Goal: Check status: Check status

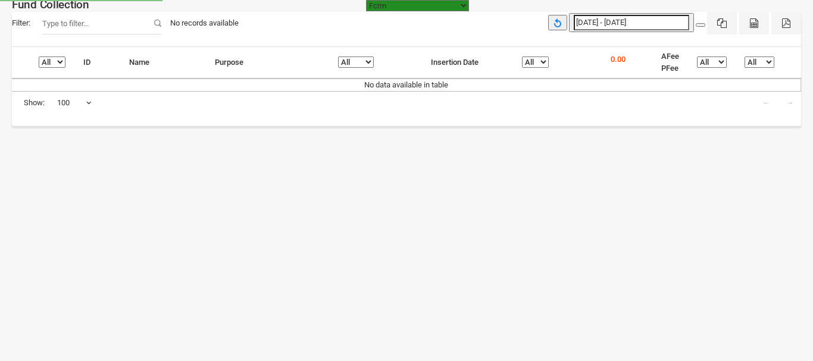
select select "[URL][DOMAIN_NAME]"
select select "100"
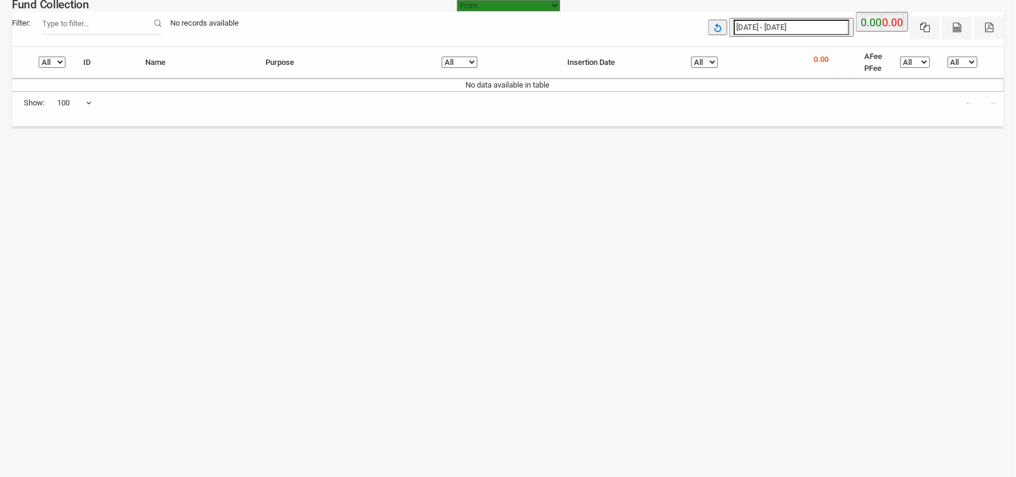
type input "[DATE]"
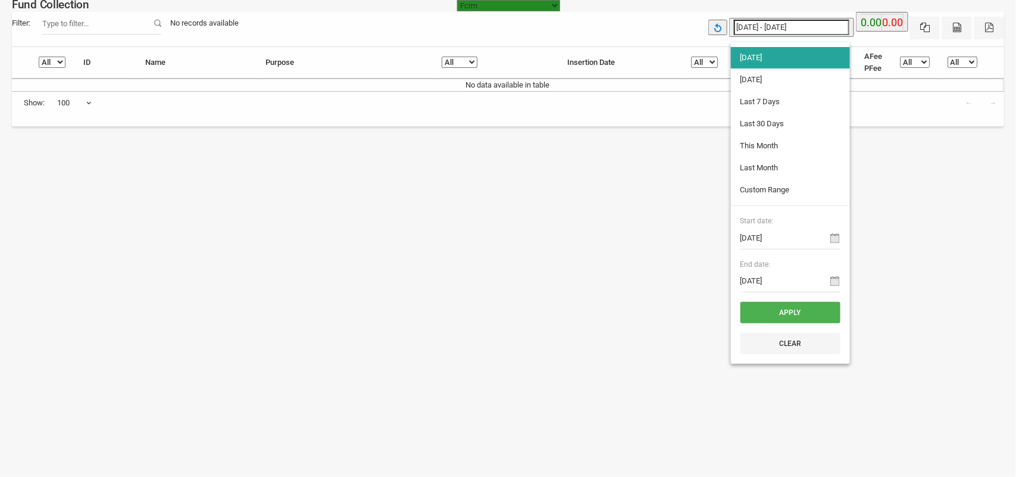
click at [759, 24] on input "[DATE] - [DATE]" at bounding box center [791, 27] width 115 height 15
type input "[DATE]"
click at [754, 82] on li "[DATE]" at bounding box center [790, 79] width 119 height 21
type input "[DATE] - [DATE]"
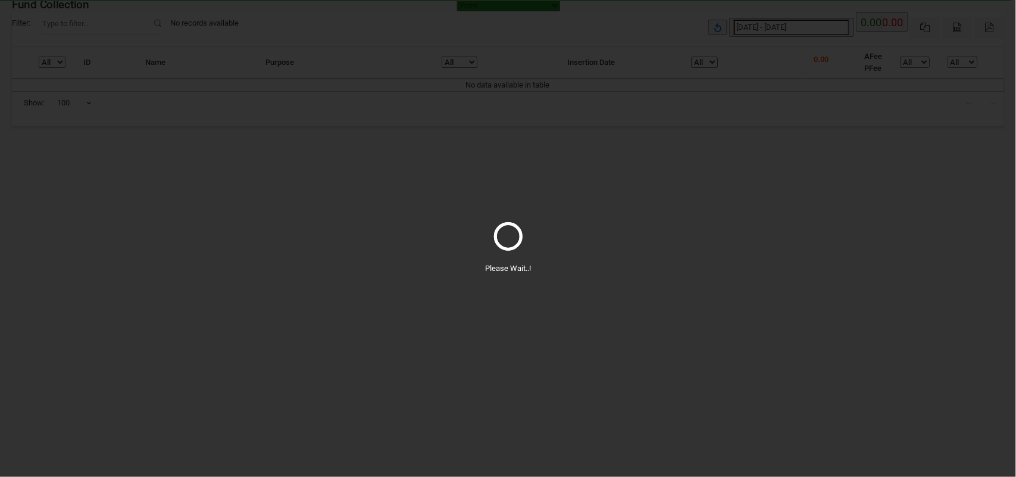
select select "100"
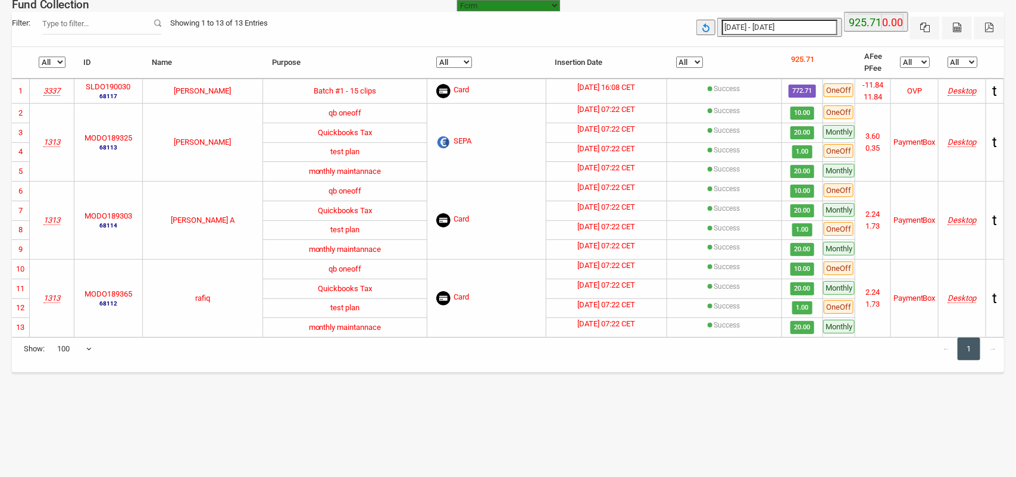
click at [111, 85] on label "SLDO190030" at bounding box center [108, 87] width 45 height 12
copy label "SLDO190030"
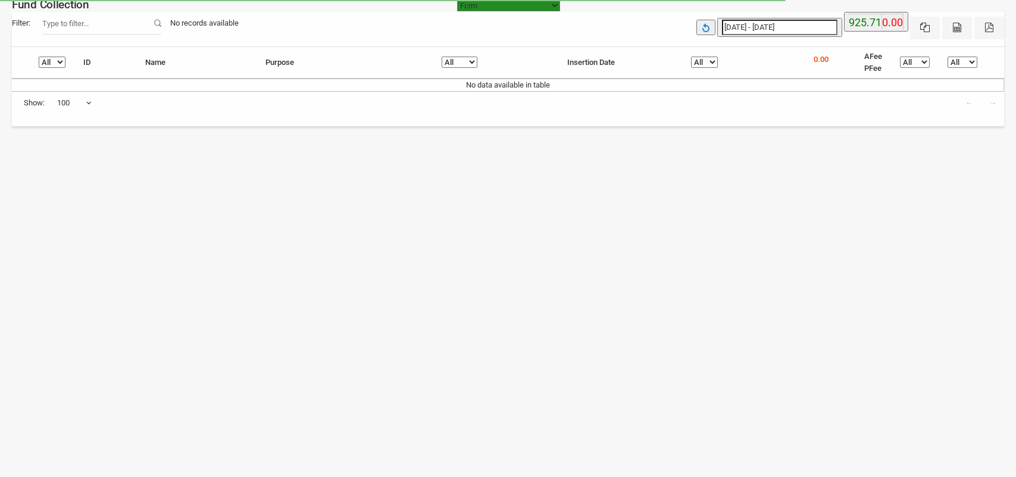
select select "[URL][DOMAIN_NAME]"
select select "100"
click at [715, 28] on button "button" at bounding box center [705, 27] width 19 height 15
click at [708, 25] on button "button" at bounding box center [705, 27] width 19 height 15
click at [711, 24] on icon "button" at bounding box center [706, 28] width 10 height 10
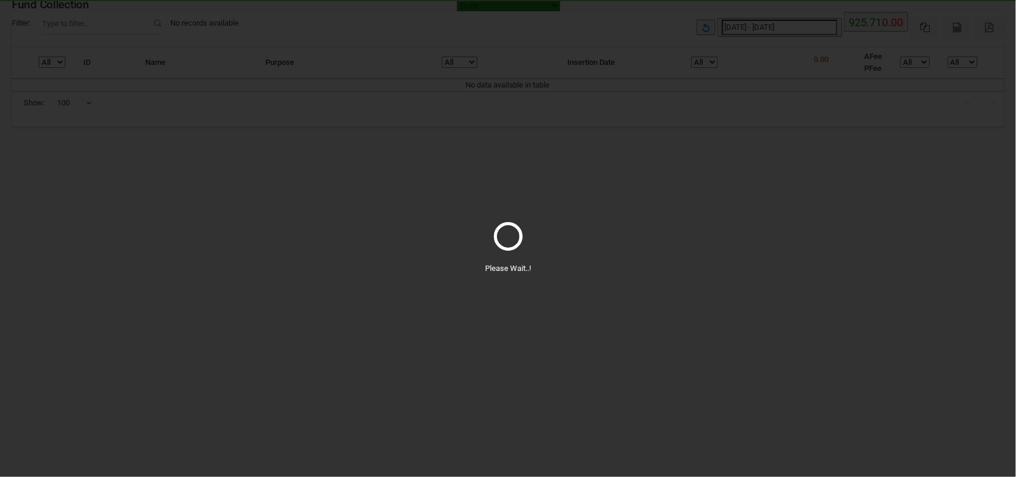
select select "100"
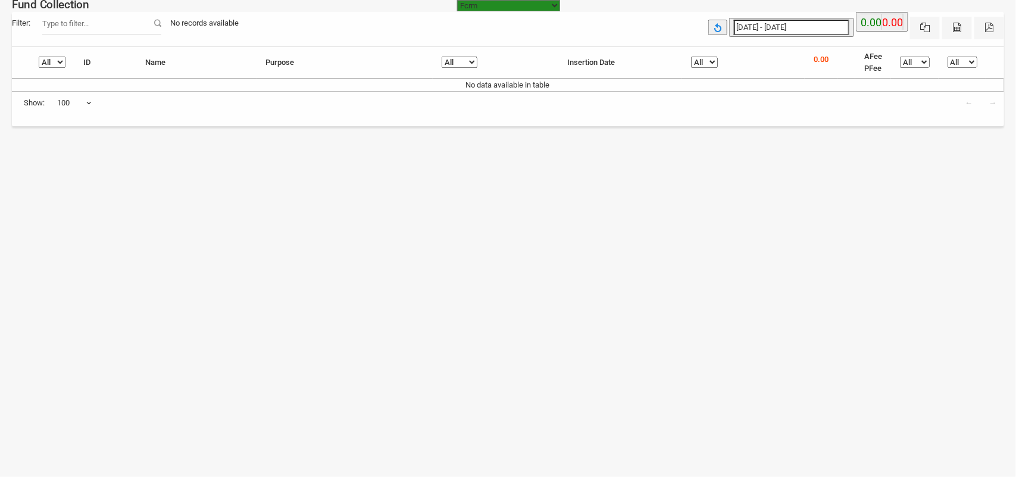
click at [736, 29] on div "[DATE] - [DATE] MYFUNDBOX 0.00 0.00" at bounding box center [856, 25] width 296 height 27
type input "[DATE]"
click at [750, 25] on input "[DATE] - [DATE]" at bounding box center [791, 27] width 115 height 15
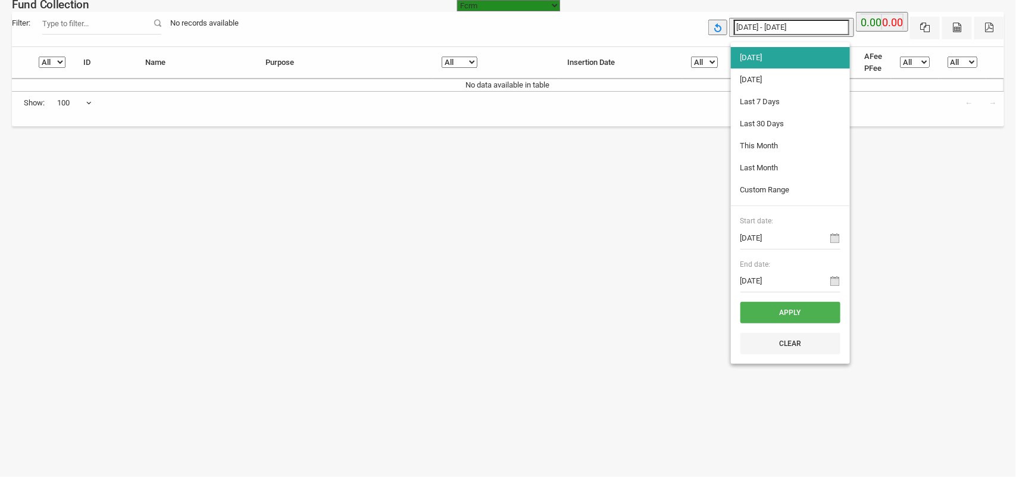
type input "[DATE]"
click at [765, 87] on li "[DATE]" at bounding box center [790, 79] width 119 height 21
type input "[DATE] - [DATE]"
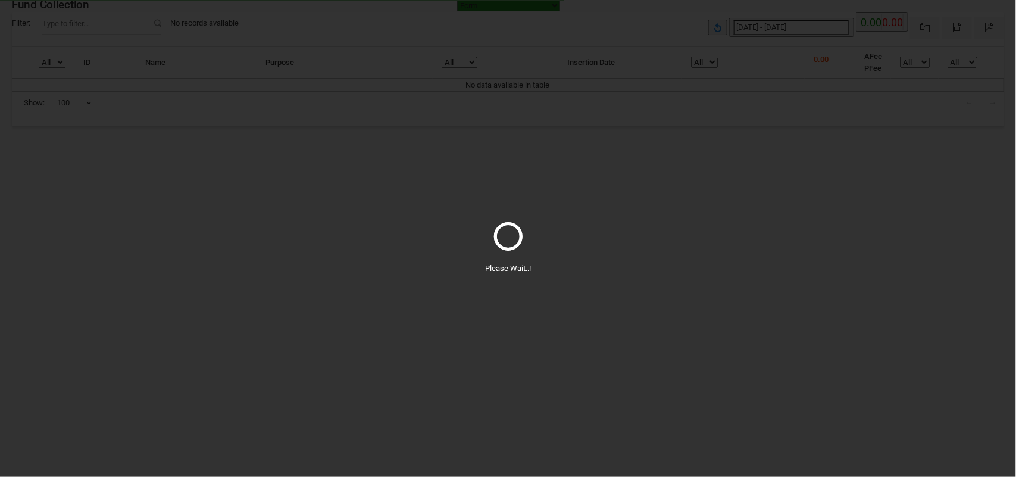
select select "100"
